Goal: Information Seeking & Learning: Learn about a topic

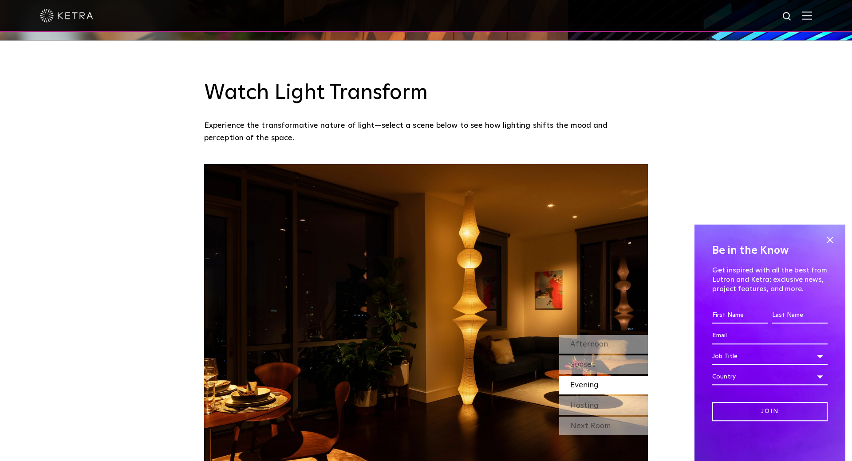
scroll to position [770, 0]
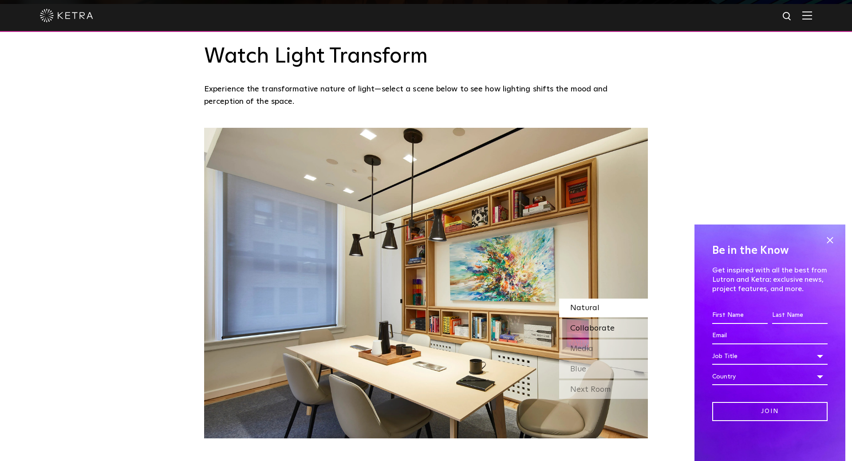
click at [585, 332] on span "Collaborate" at bounding box center [592, 328] width 44 height 8
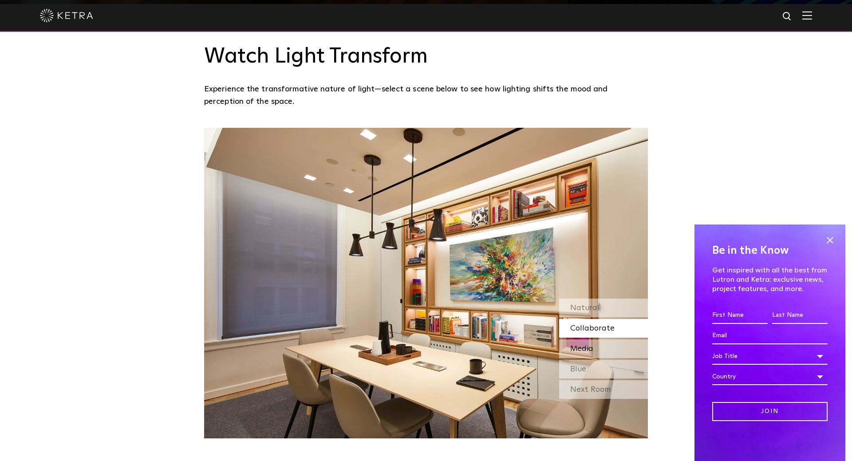
click at [581, 353] on span "Media" at bounding box center [581, 349] width 23 height 8
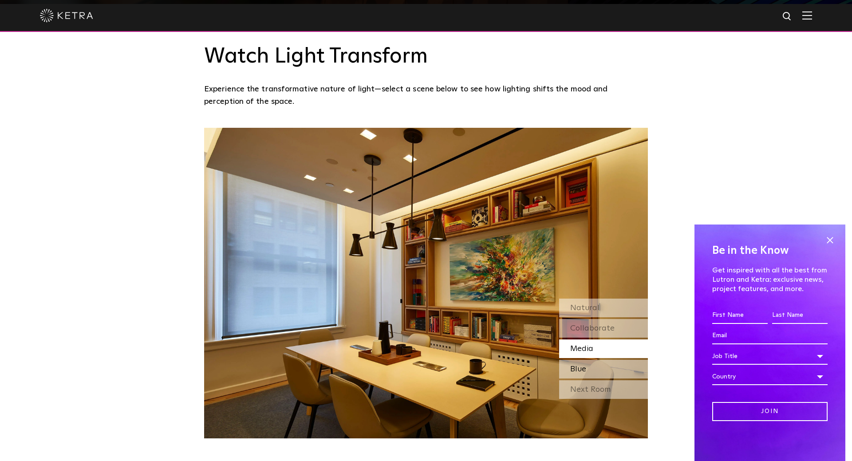
click at [580, 372] on span "Blue" at bounding box center [578, 369] width 16 height 8
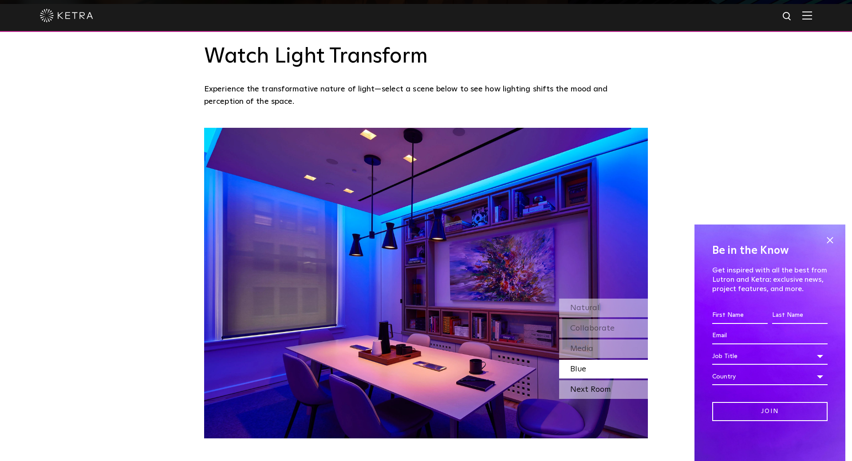
click at [578, 389] on div "Next Room" at bounding box center [603, 389] width 89 height 19
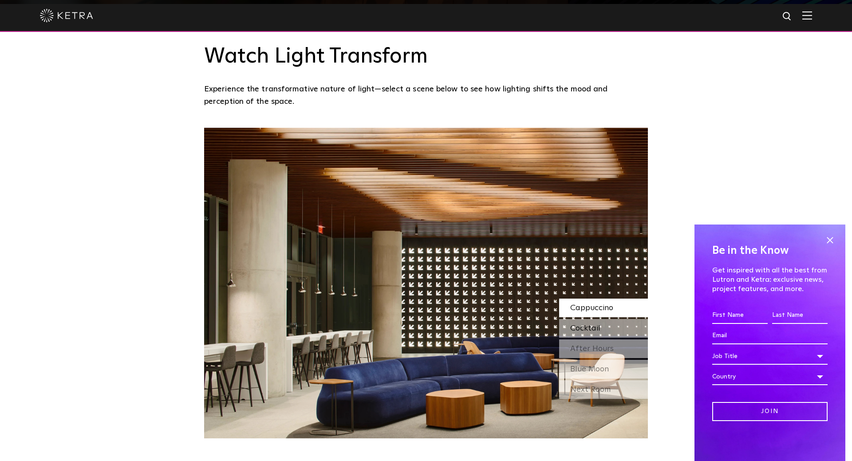
click at [585, 328] on span "Cocktail" at bounding box center [585, 328] width 30 height 8
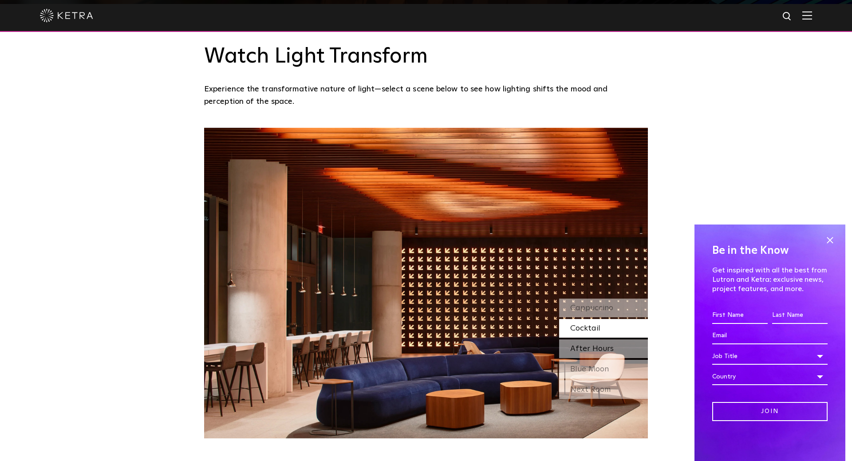
click at [582, 352] on span "After Hours" at bounding box center [591, 349] width 43 height 8
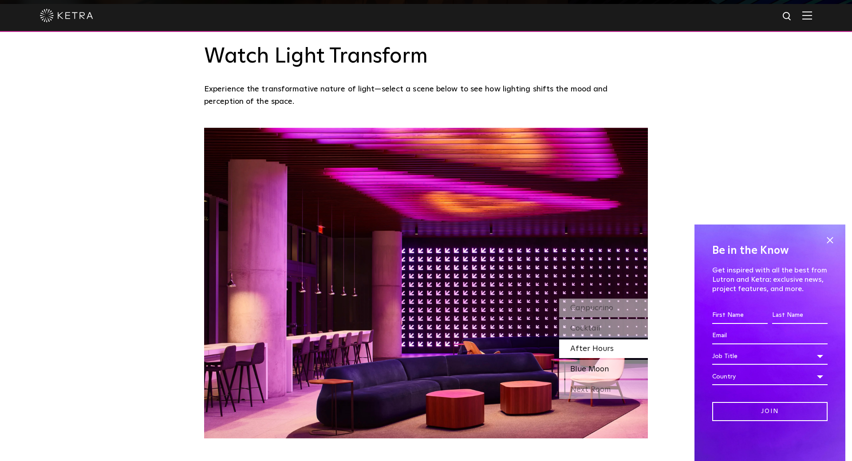
click at [584, 371] on span "Blue Moon" at bounding box center [589, 369] width 39 height 8
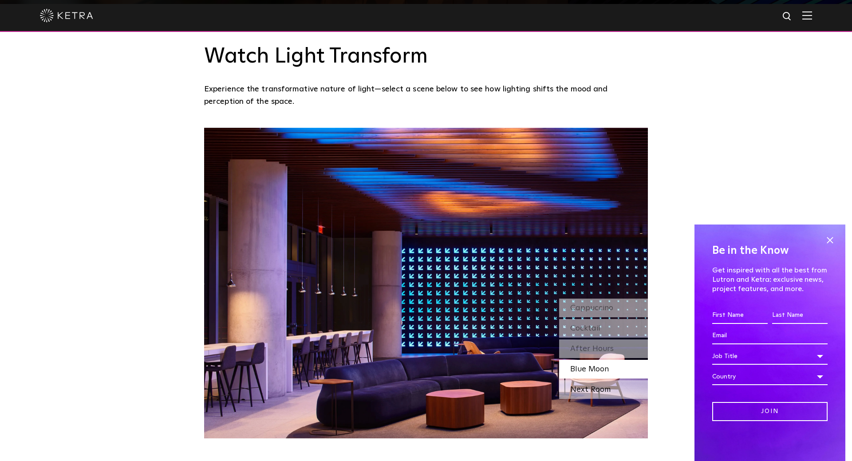
click at [582, 391] on div "Next Room" at bounding box center [603, 389] width 89 height 19
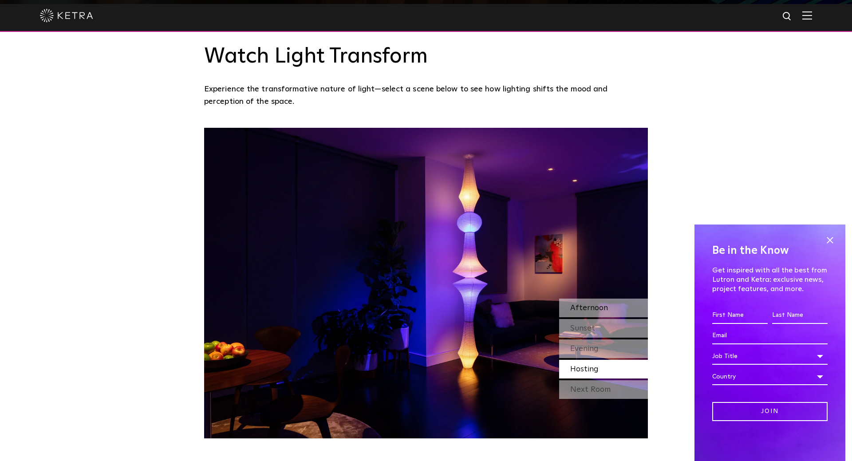
click at [594, 307] on span "Afternoon" at bounding box center [589, 308] width 38 height 8
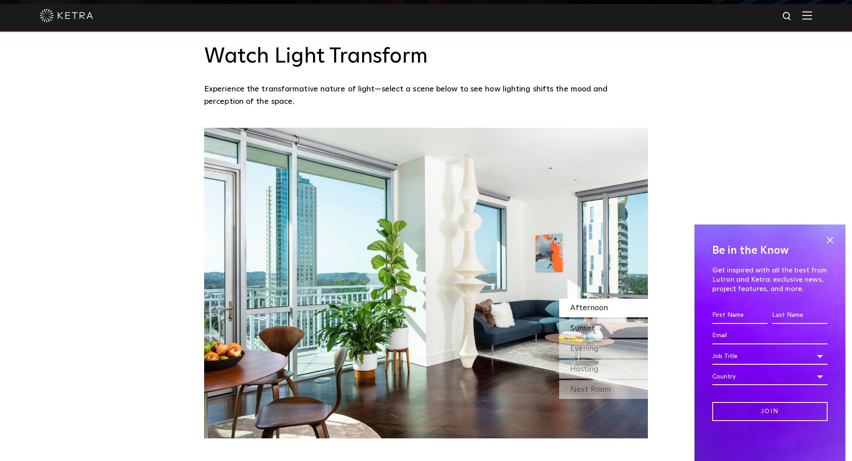
click at [589, 328] on span "Sunset" at bounding box center [582, 328] width 25 height 8
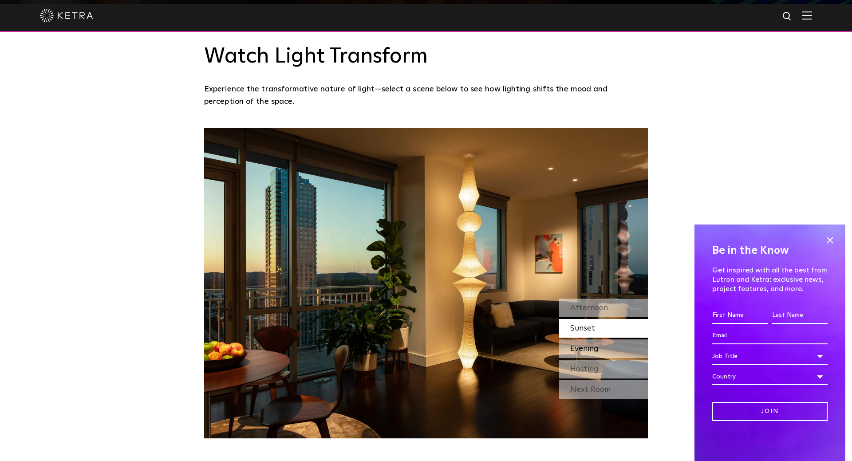
click at [585, 349] on span "Evening" at bounding box center [584, 349] width 28 height 8
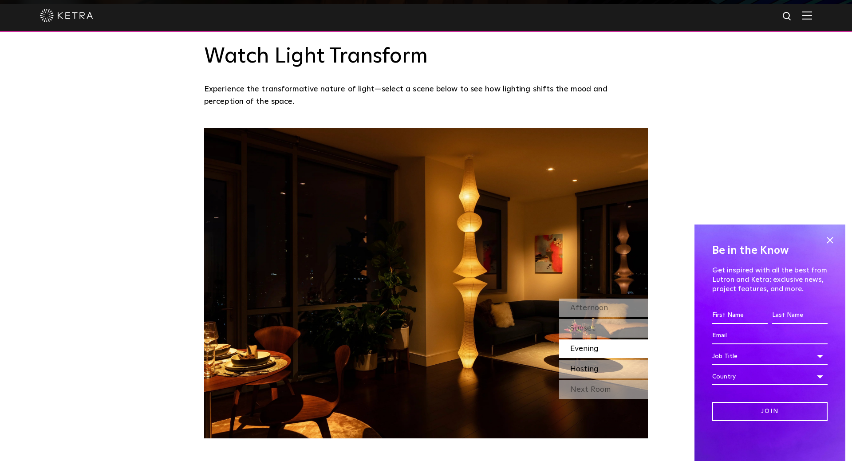
click at [585, 369] on span "Hosting" at bounding box center [584, 369] width 28 height 8
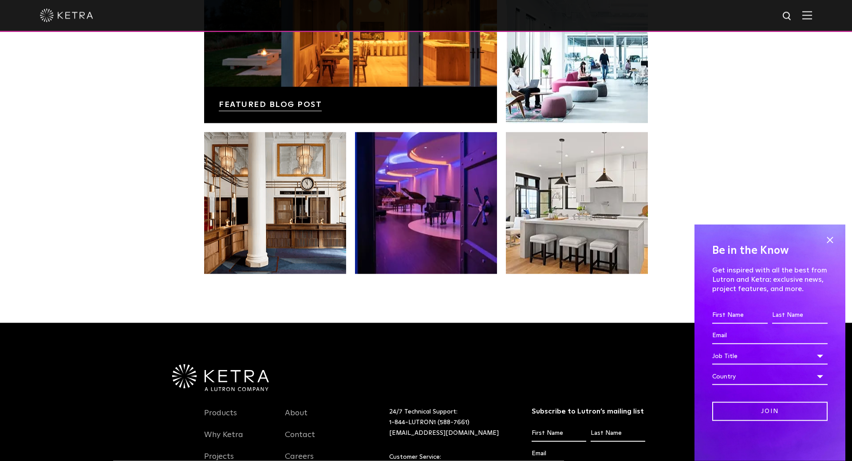
scroll to position [1720, 0]
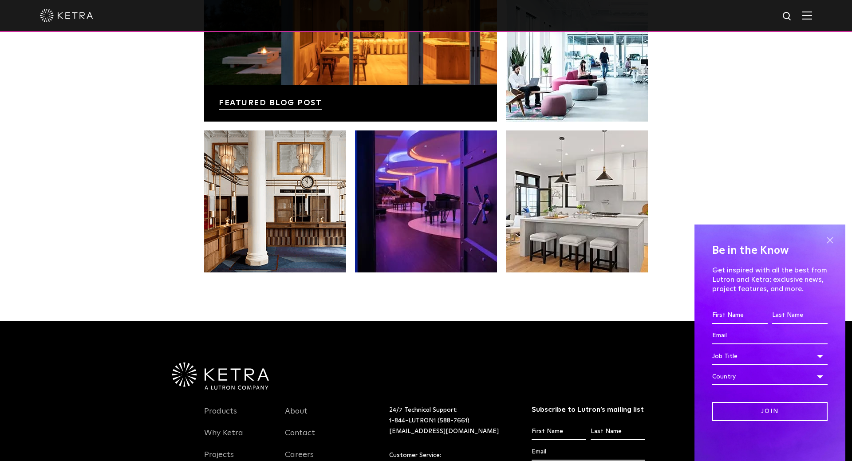
click at [830, 235] on span at bounding box center [829, 239] width 13 height 13
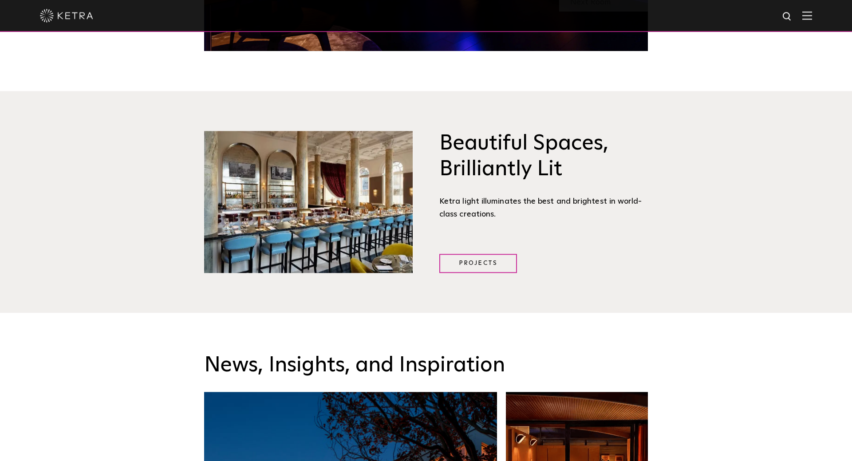
scroll to position [996, 0]
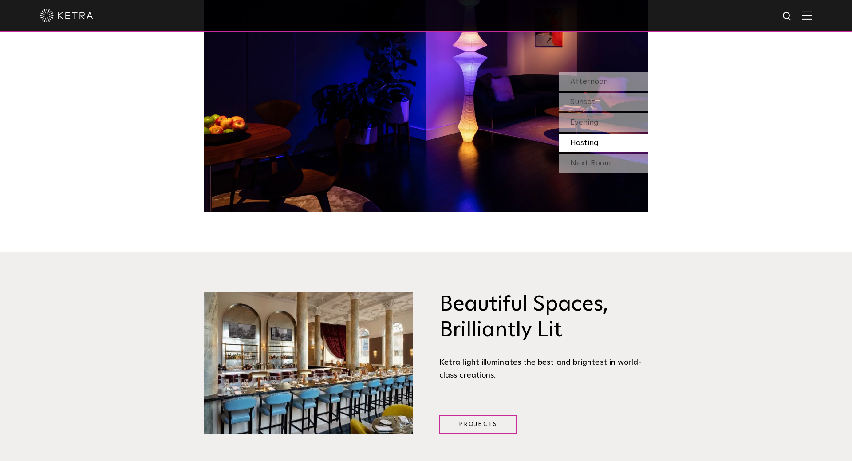
click at [784, 17] on img at bounding box center [787, 16] width 11 height 11
type input "cc10"
click at [759, 10] on button "Search" at bounding box center [765, 16] width 13 height 13
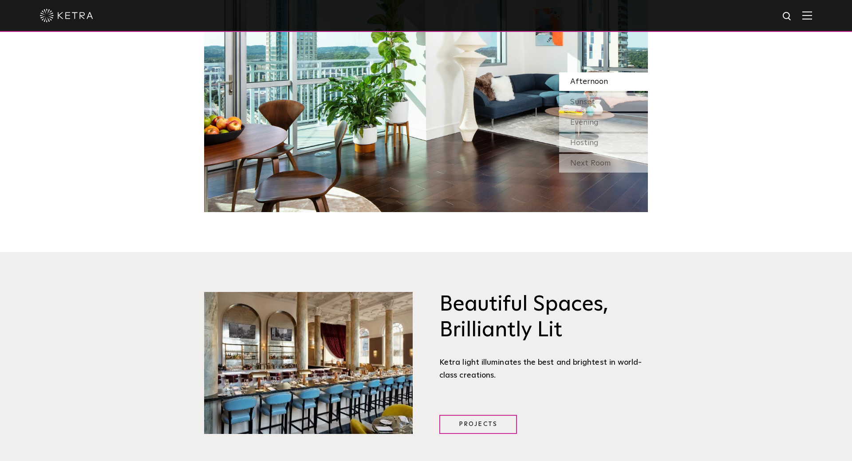
scroll to position [996, 0]
